Goal: Task Accomplishment & Management: Complete application form

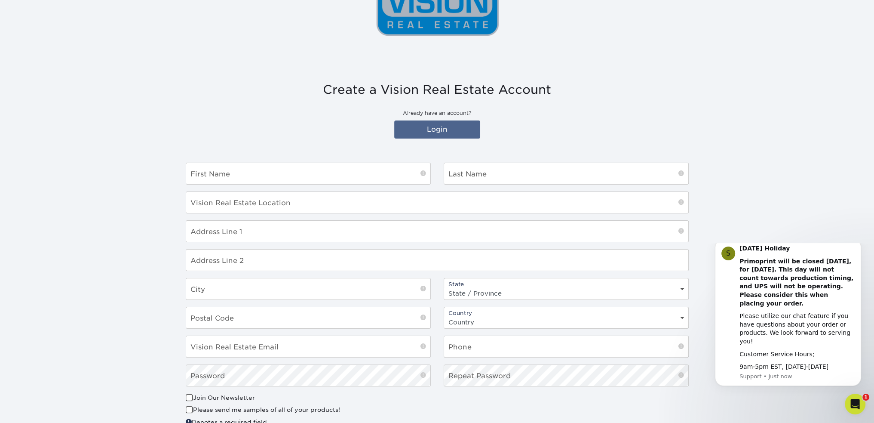
scroll to position [215, 0]
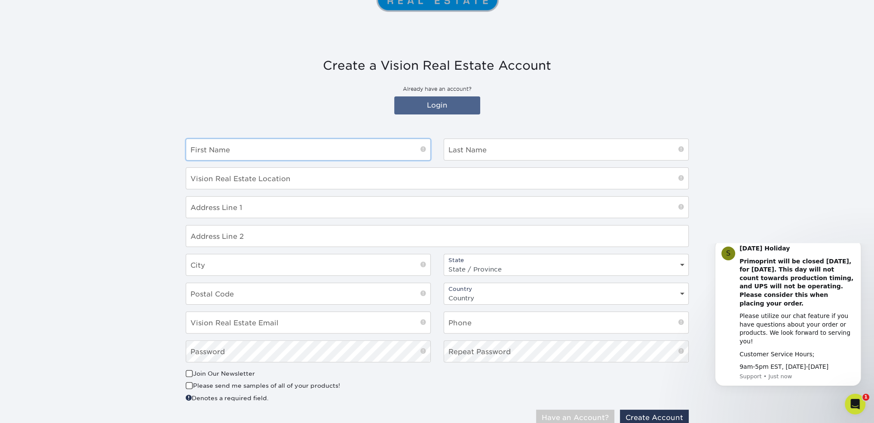
click at [248, 153] on input "text" at bounding box center [308, 149] width 244 height 21
click at [156, 223] on section "Create a Vision Real Estate Account Already have an account? Login First Name L…" at bounding box center [437, 245] width 874 height 415
click at [111, 233] on section "Create a Vision Real Estate Account Already have an account? Login First Name L…" at bounding box center [437, 245] width 874 height 415
click at [245, 151] on input "text" at bounding box center [308, 149] width 244 height 21
type input "D"
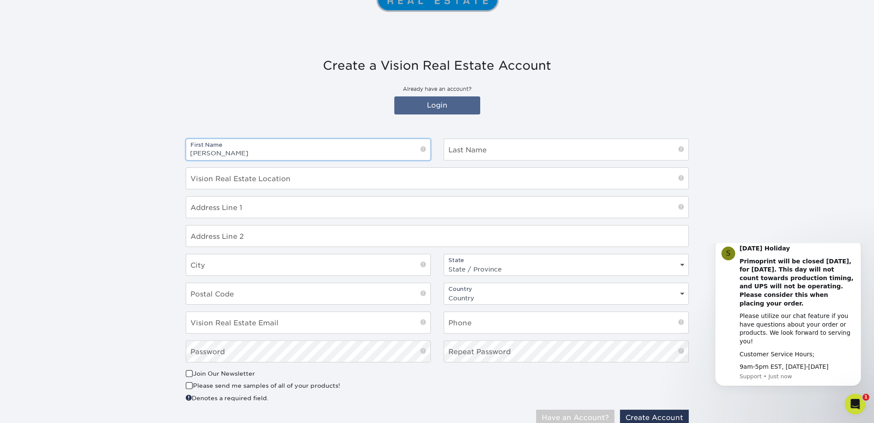
type input "Dan"
type input "Xu"
drag, startPoint x: 257, startPoint y: 182, endPoint x: 344, endPoint y: 182, distance: 87.3
click at [344, 182] on input "30 New Britain Ave, Unionsville, CT 06518" at bounding box center [437, 178] width 502 height 21
click at [307, 181] on input "30 New Britain Ave, Unionsville, CT 06518" at bounding box center [437, 178] width 502 height 21
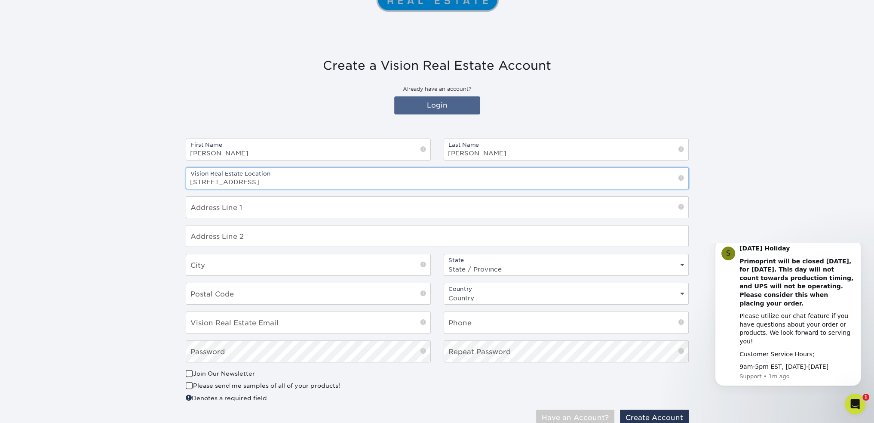
drag, startPoint x: 257, startPoint y: 181, endPoint x: 332, endPoint y: 181, distance: 75.2
click at [332, 181] on input "30 New Britain Ave, Unionsville, CT 06518" at bounding box center [437, 178] width 502 height 21
click at [278, 180] on input "30 New Britain Ave, Unionsville, CT 06518" at bounding box center [437, 178] width 502 height 21
click at [319, 182] on input "30 New Britain Ave, Unionville, CT 06518" at bounding box center [437, 178] width 502 height 21
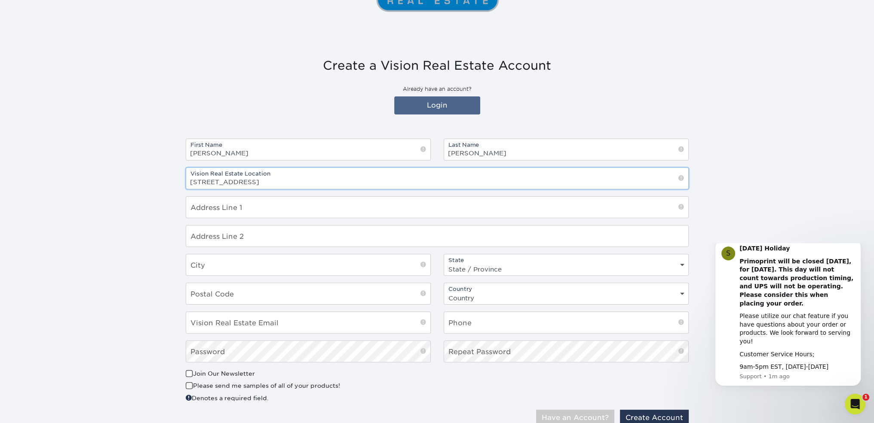
paste input "085"
type input "30 New Britain Ave, Unionville, CT 06085"
click at [251, 213] on input "text" at bounding box center [437, 206] width 502 height 21
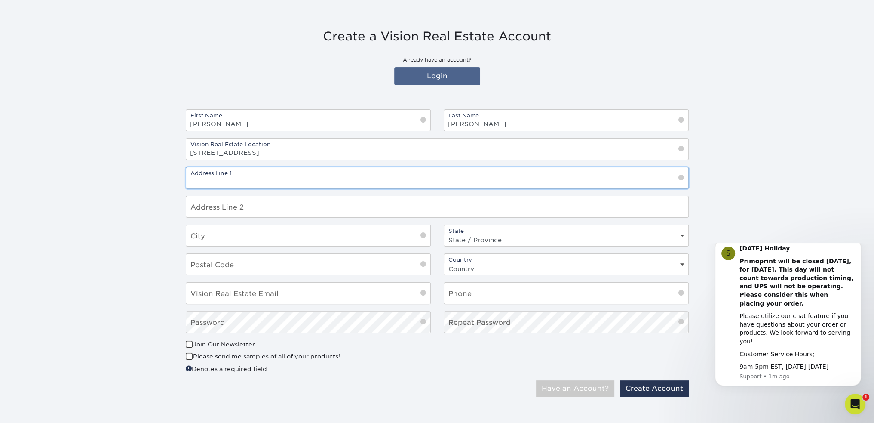
scroll to position [247, 0]
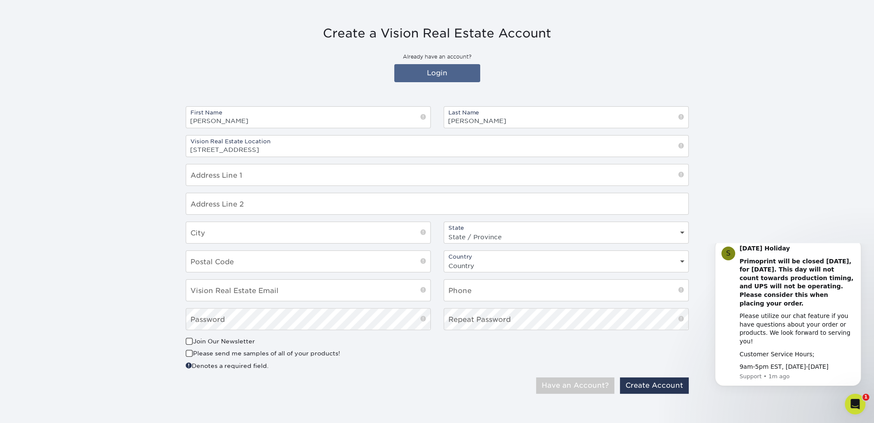
click at [683, 146] on span at bounding box center [681, 145] width 6 height 9
click at [682, 144] on span at bounding box center [681, 145] width 6 height 9
drag, startPoint x: 254, startPoint y: 149, endPoint x: 143, endPoint y: 144, distance: 111.0
click at [143, 144] on section "Create a Vision Real Estate Account Already have an account? Login First Name D…" at bounding box center [437, 213] width 874 height 415
drag, startPoint x: 248, startPoint y: 175, endPoint x: 141, endPoint y: 174, distance: 107.5
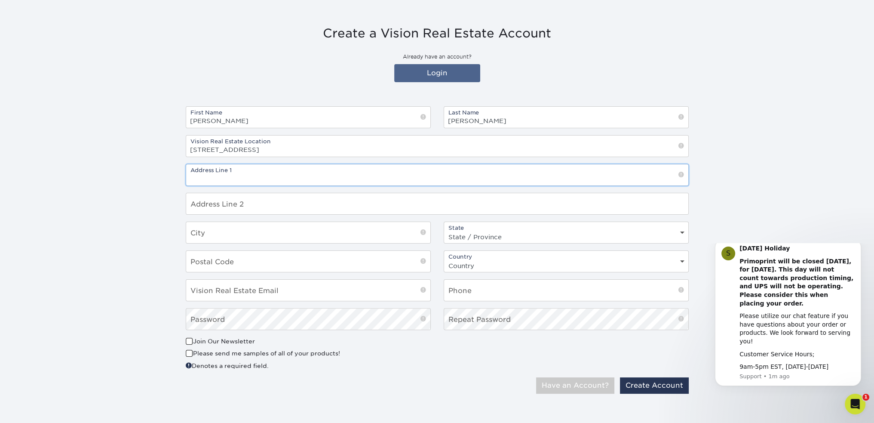
click at [141, 174] on section "Create a Vision Real Estate Account Already have an account? Login First Name D…" at bounding box center [437, 213] width 874 height 415
paste input "30 New Britain Ave,"
type input "30 New Britain Ave,"
click at [268, 148] on input "30 New Britain Ave, Unionville, CT 06085" at bounding box center [437, 145] width 502 height 21
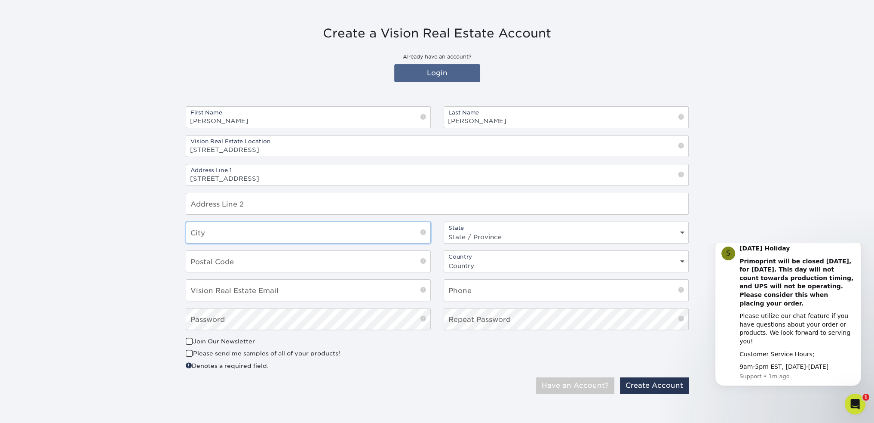
click at [241, 233] on input "text" at bounding box center [308, 232] width 244 height 21
paste input "Unionville"
type input "Unionville"
click at [167, 235] on section "Create a Vision Real Estate Account Already have an account? Login First Name D…" at bounding box center [437, 213] width 874 height 415
click at [299, 150] on input "30 New Britain Ave, Unionville, CT 06085" at bounding box center [437, 145] width 502 height 21
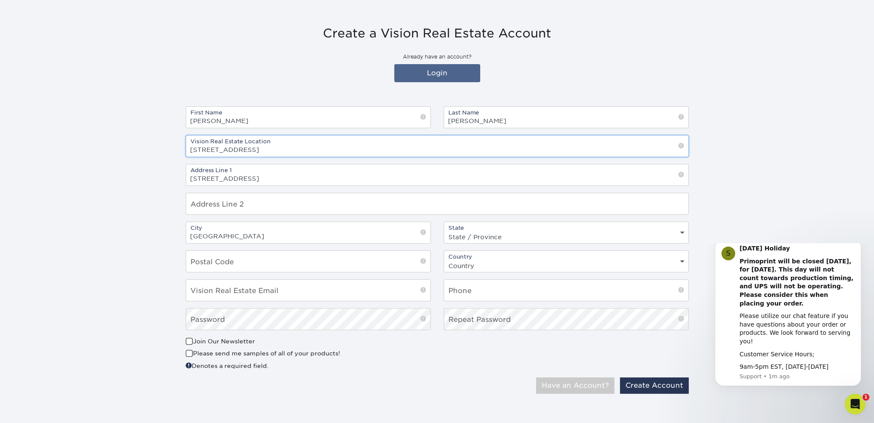
click at [299, 150] on input "30 New Britain Ave, Unionville, CT 06085" at bounding box center [437, 145] width 502 height 21
click at [296, 149] on input "30 New Britain Ave, Unionville, CT 06085" at bounding box center [437, 145] width 502 height 21
click at [482, 237] on select "State / Province Alabama Alaska Arizona Arkansas California Colorado Connecticu…" at bounding box center [566, 236] width 244 height 12
select select "CT"
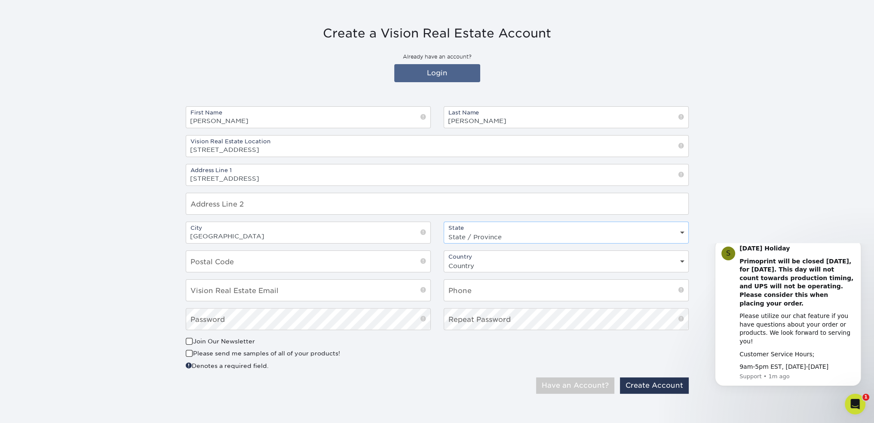
click at [444, 230] on select "State / Province Alabama Alaska Arizona Arkansas California Colorado Connecticu…" at bounding box center [566, 236] width 244 height 12
click at [317, 153] on input "30 New Britain Ave, Unionville, CT 06085" at bounding box center [437, 145] width 502 height 21
click at [249, 268] on input "text" at bounding box center [308, 261] width 244 height 21
paste input "06085"
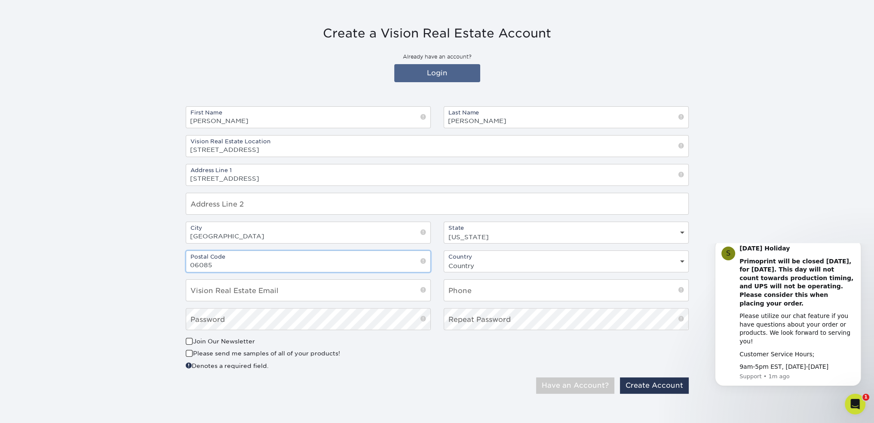
type input "06085"
click at [152, 270] on section "Create a Vision Real Estate Account Already have an account? Login First Name D…" at bounding box center [437, 213] width 874 height 415
click at [287, 288] on input "email" at bounding box center [308, 289] width 244 height 21
type input "[EMAIL_ADDRESS][DOMAIN_NAME]"
click at [465, 291] on input "text" at bounding box center [566, 289] width 244 height 21
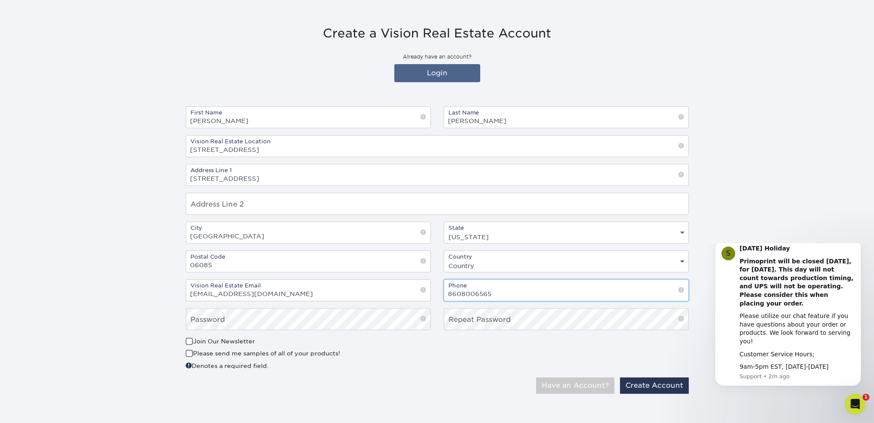
type input "8608006565"
click at [142, 347] on section "Create a Vision Real Estate Account Already have an account? Login First Name D…" at bounding box center [437, 213] width 874 height 415
drag, startPoint x: 243, startPoint y: 141, endPoint x: 181, endPoint y: 140, distance: 62.3
click at [181, 140] on div "Vision Real Estate Location 30 New Britain Ave, Unionville, CT 06085" at bounding box center [437, 146] width 516 height 22
click at [323, 145] on input "30 New Britain Ave, Unionville, CT 06085" at bounding box center [437, 145] width 502 height 21
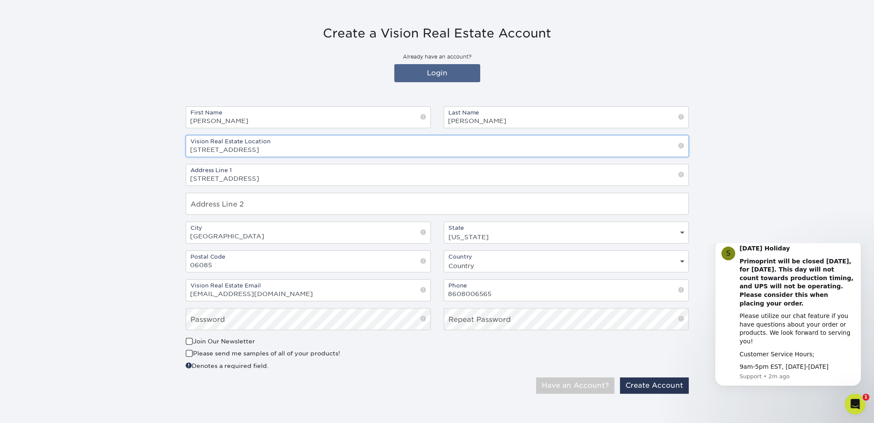
drag, startPoint x: 339, startPoint y: 147, endPoint x: 148, endPoint y: 139, distance: 190.6
click at [148, 139] on section "Create a Vision Real Estate Account Already have an account? Login First Name D…" at bounding box center [437, 213] width 874 height 415
type input "Vision Real Estate"
click at [647, 380] on button "Create Account" at bounding box center [654, 385] width 69 height 16
click at [74, 189] on section "Create a Vision Real Estate Account Already have an account? Login First Name D…" at bounding box center [437, 213] width 874 height 415
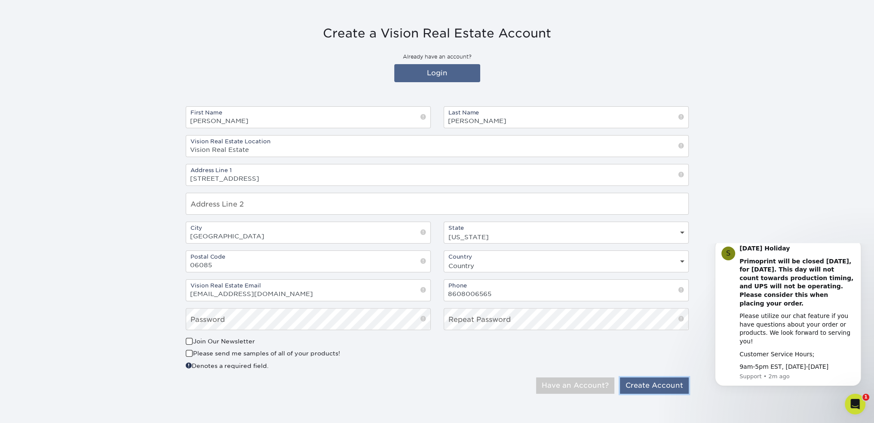
click at [641, 383] on button "Create Account" at bounding box center [654, 385] width 69 height 16
click at [485, 261] on select "Country United States Canada" at bounding box center [566, 265] width 244 height 12
select select "US"
click at [444, 259] on select "Country United States Canada" at bounding box center [566, 265] width 244 height 12
click at [629, 383] on button "Create Account" at bounding box center [654, 385] width 69 height 16
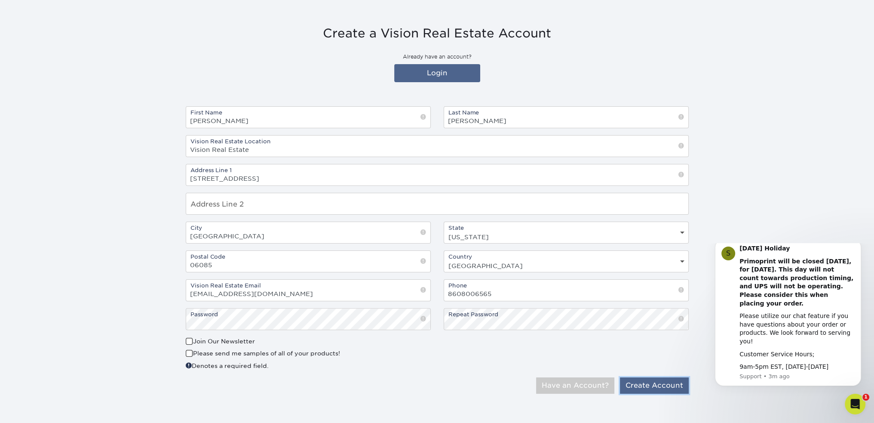
click at [648, 380] on button "Create Account" at bounding box center [654, 385] width 69 height 16
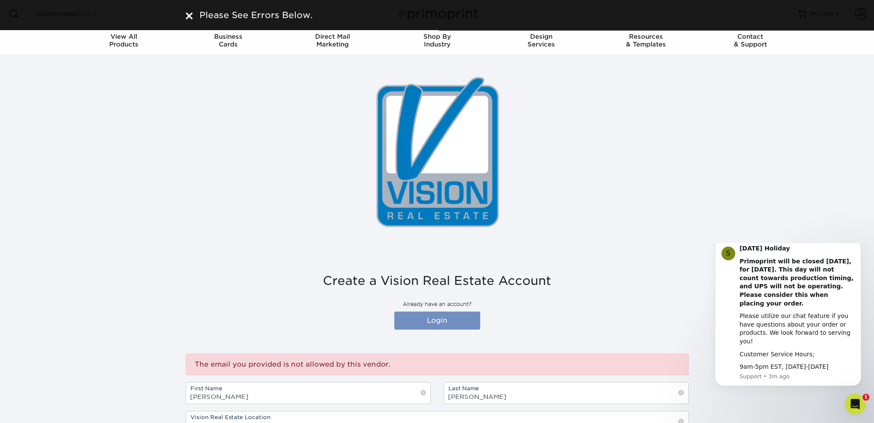
type input "[EMAIL_ADDRESS][DOMAIN_NAME]"
click at [452, 320] on link "Login" at bounding box center [437, 320] width 86 height 18
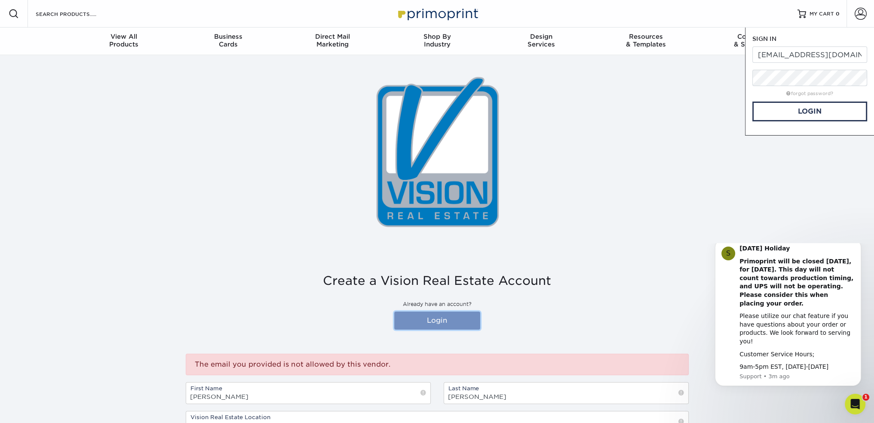
click at [437, 321] on link "Login" at bounding box center [437, 320] width 86 height 18
click at [428, 319] on link "Login" at bounding box center [437, 320] width 86 height 18
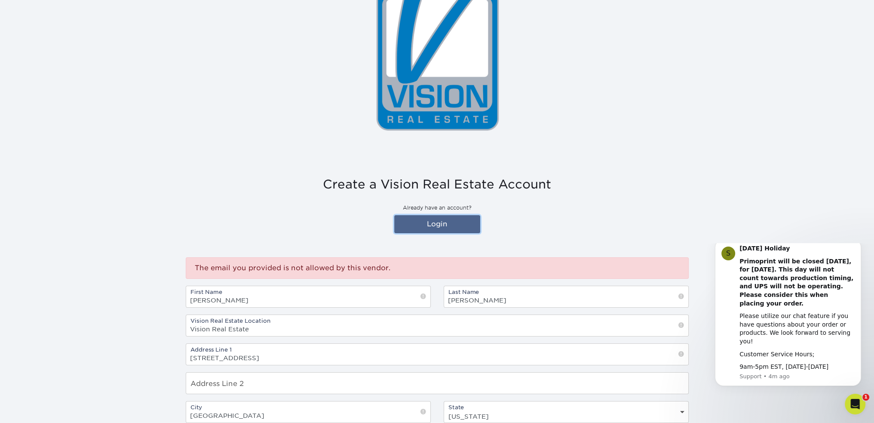
scroll to position [103, 0]
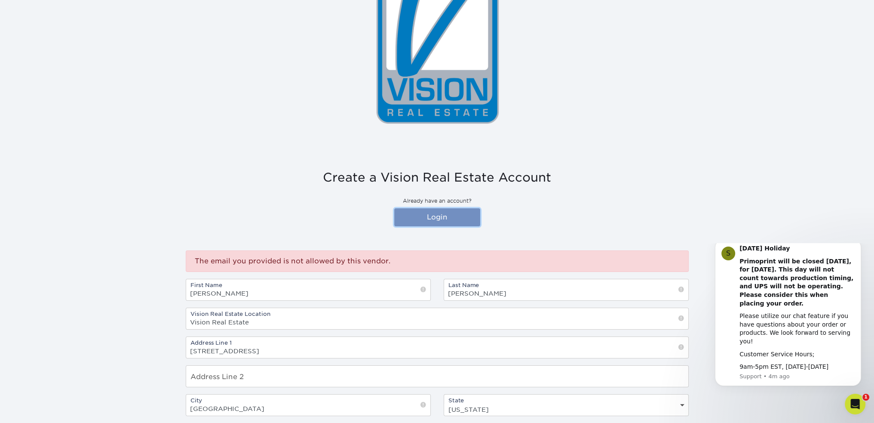
click at [426, 218] on link "Login" at bounding box center [437, 217] width 86 height 18
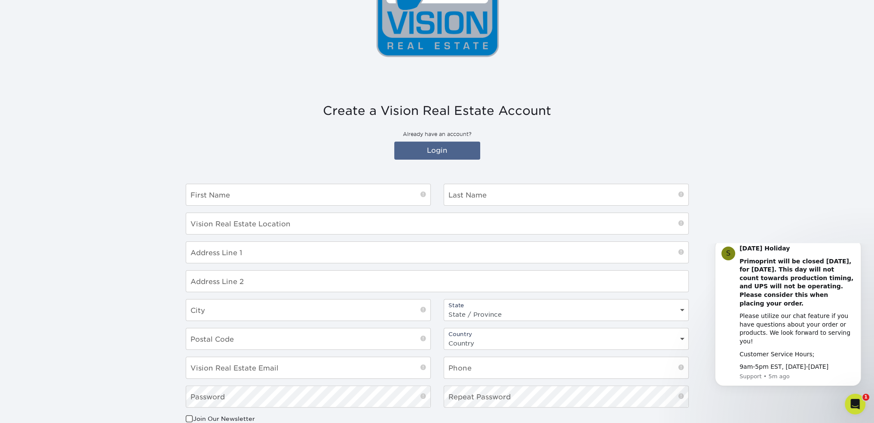
scroll to position [161, 0]
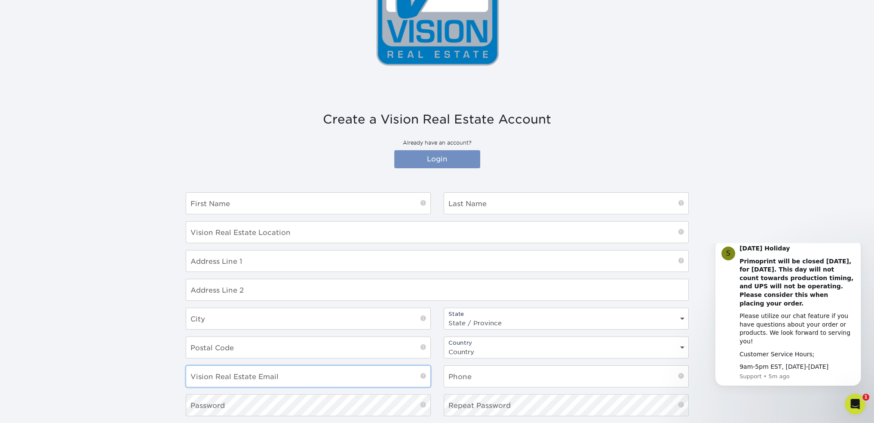
type input "[EMAIL_ADDRESS][DOMAIN_NAME]"
click at [434, 158] on link "Login" at bounding box center [437, 159] width 86 height 18
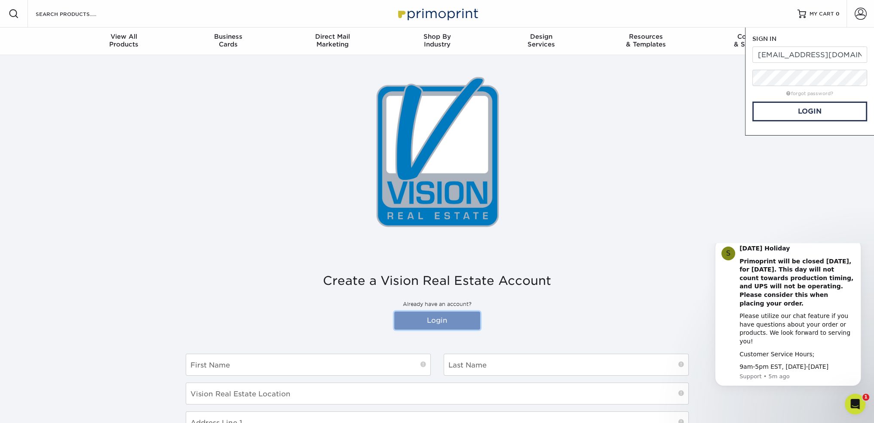
click at [428, 321] on link "Login" at bounding box center [437, 320] width 86 height 18
click at [784, 117] on link "Login" at bounding box center [809, 111] width 115 height 20
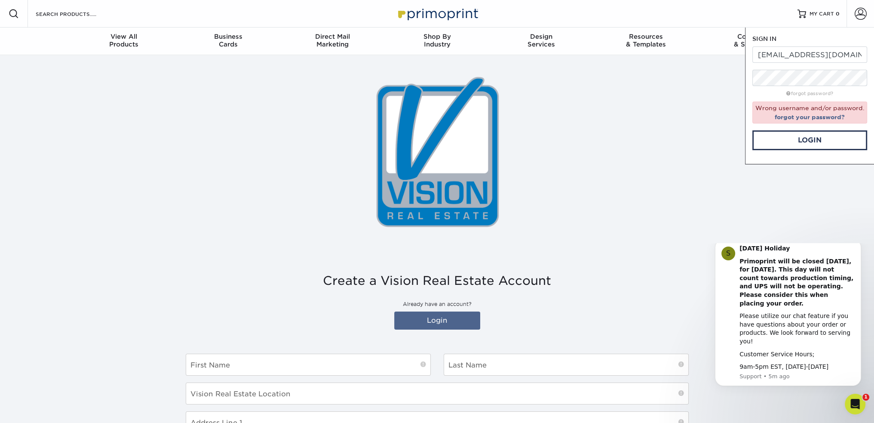
click at [698, 98] on div at bounding box center [437, 154] width 874 height 198
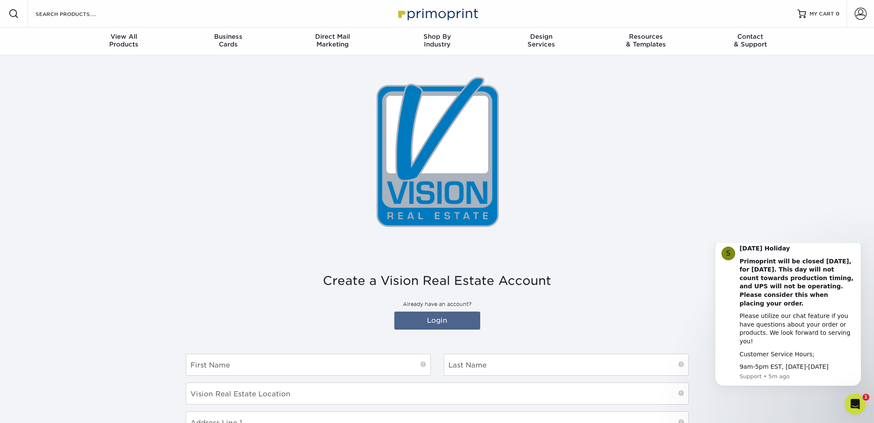
type input "[EMAIL_ADDRESS][DOMAIN_NAME]"
